Goal: Transaction & Acquisition: Purchase product/service

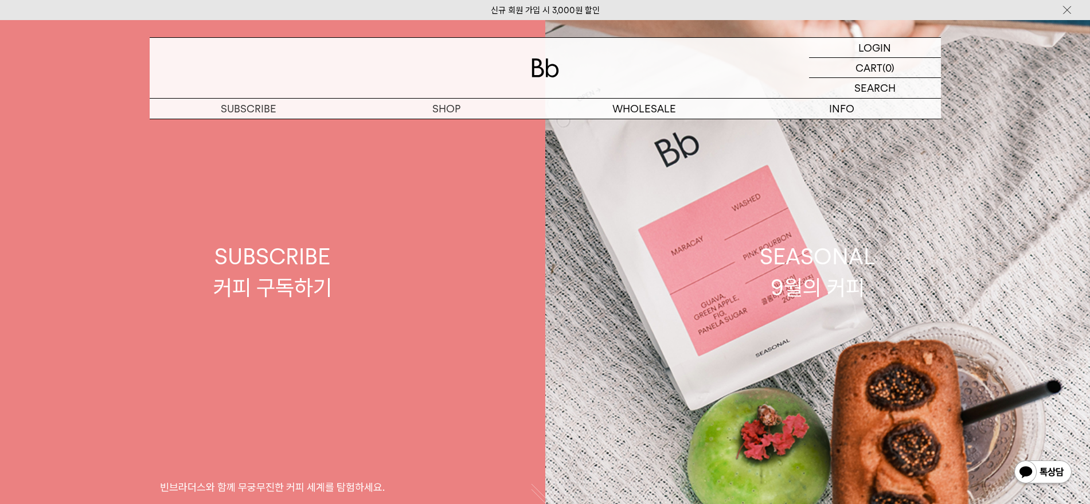
click at [444, 127] on link "SUBSCRIBE 커피 구독하기 빈브라더스와 함께 무궁무진한 커피 세계를 탐험하세요." at bounding box center [272, 272] width 545 height 504
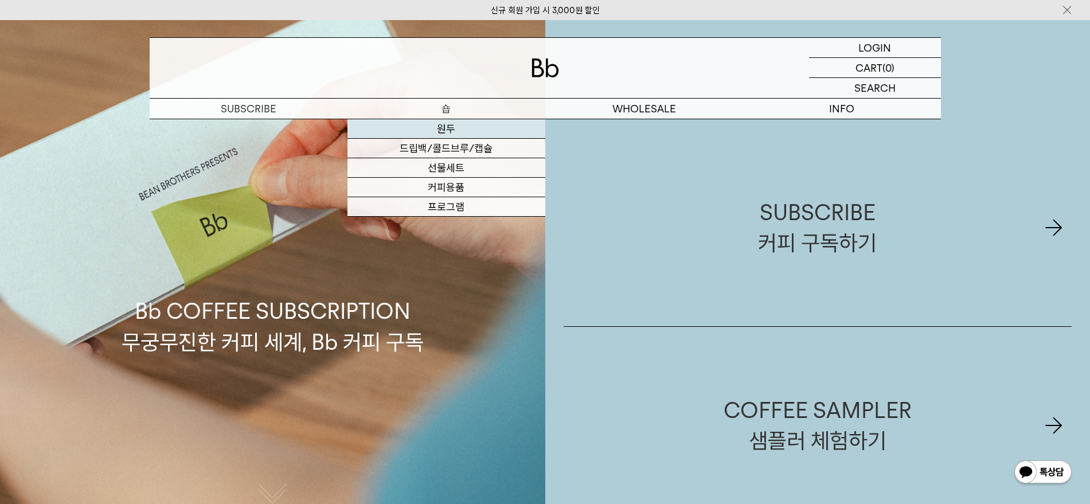
click at [452, 130] on link "원두" at bounding box center [446, 128] width 198 height 19
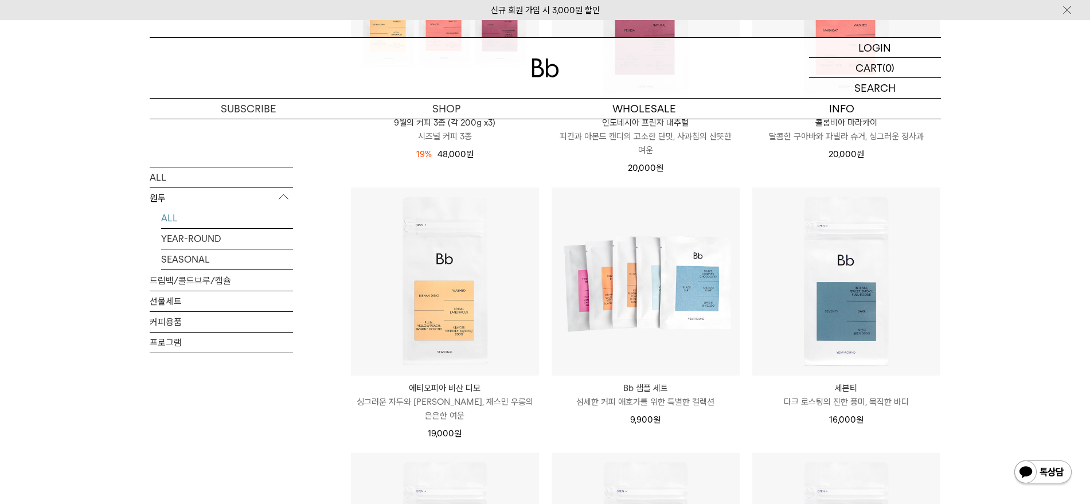
scroll to position [932, 0]
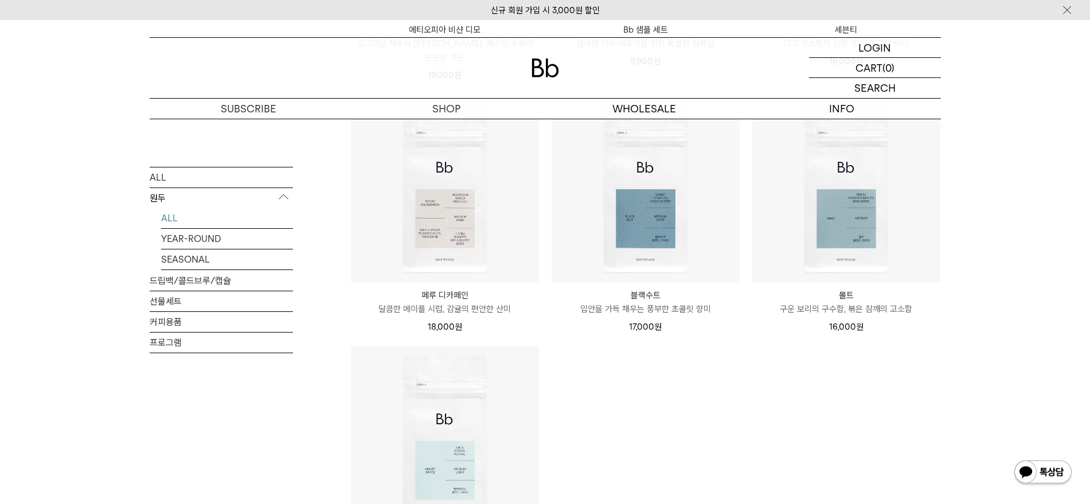
drag, startPoint x: 981, startPoint y: 362, endPoint x: 998, endPoint y: 355, distance: 18.5
click at [212, 281] on link "드립백/콜드브루/캡슐" at bounding box center [221, 280] width 143 height 20
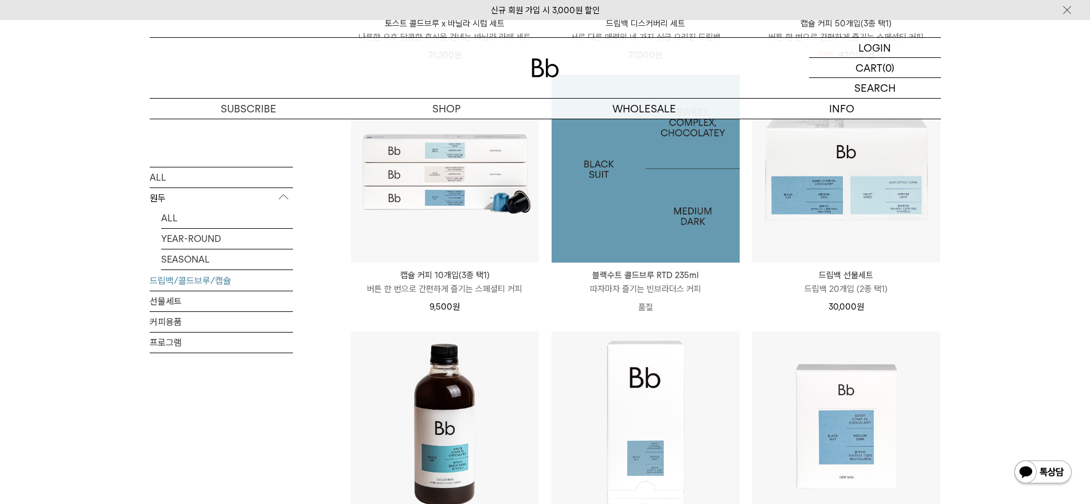
scroll to position [502, 0]
